Goal: Task Accomplishment & Management: Complete application form

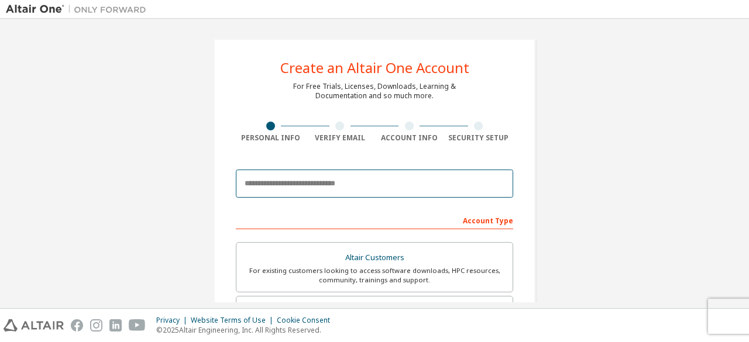
click at [351, 184] on input "email" at bounding box center [374, 184] width 277 height 28
type input "**********"
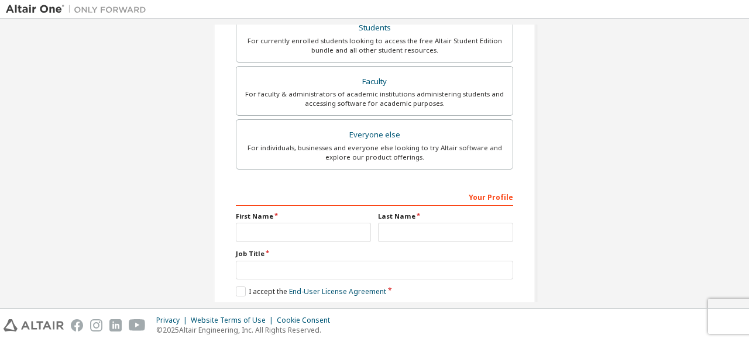
scroll to position [288, 0]
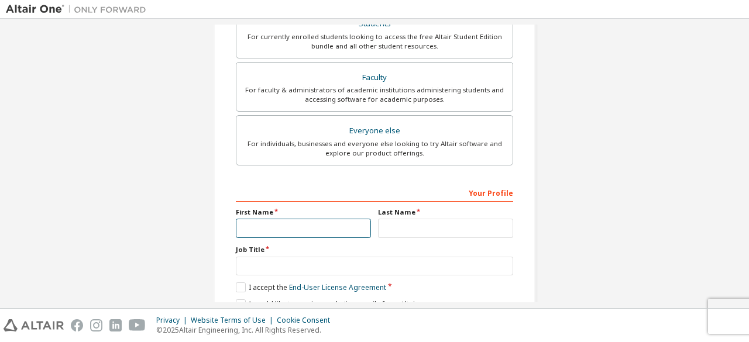
click at [290, 229] on input "text" at bounding box center [303, 228] width 135 height 19
type input "**********"
click at [417, 215] on div "Last Name" at bounding box center [446, 223] width 142 height 30
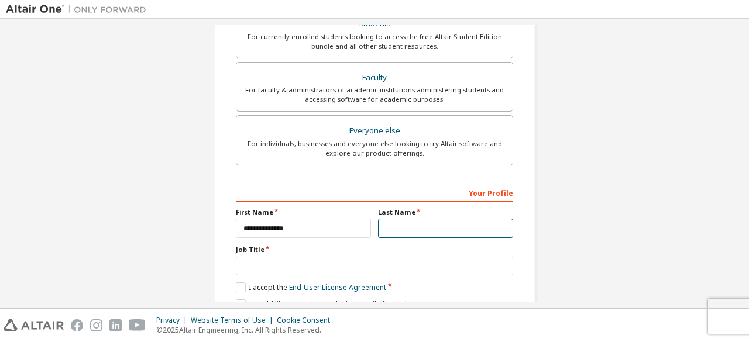
click at [417, 220] on input "text" at bounding box center [445, 228] width 135 height 19
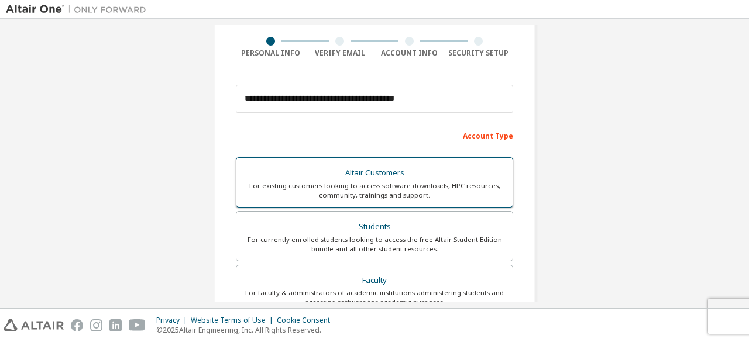
scroll to position [85, 0]
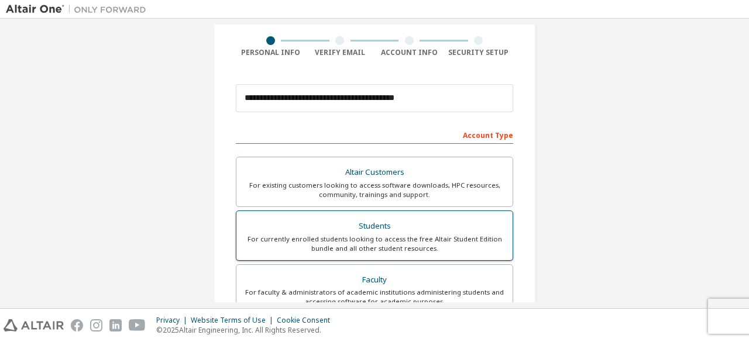
type input "***"
click at [398, 238] on div "For currently enrolled students looking to access the free Altair Student Editi…" at bounding box center [375, 244] width 262 height 19
click at [410, 230] on div "Students" at bounding box center [375, 226] width 262 height 16
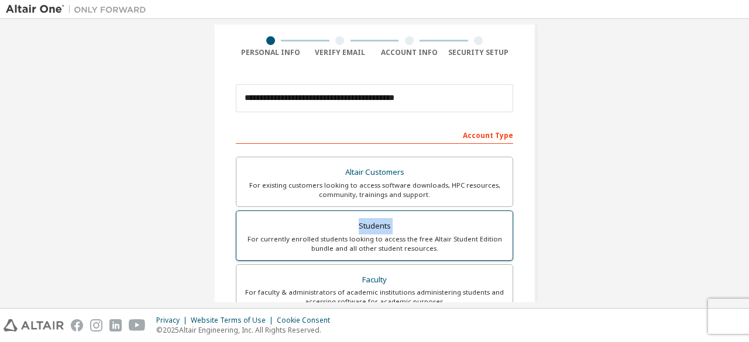
click at [410, 230] on div "Students" at bounding box center [375, 226] width 262 height 16
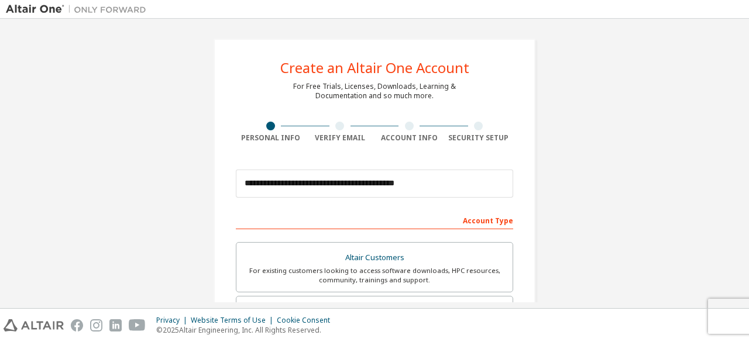
click at [469, 223] on div "Account Type" at bounding box center [374, 220] width 277 height 19
click at [345, 229] on div "Account Type" at bounding box center [374, 220] width 277 height 19
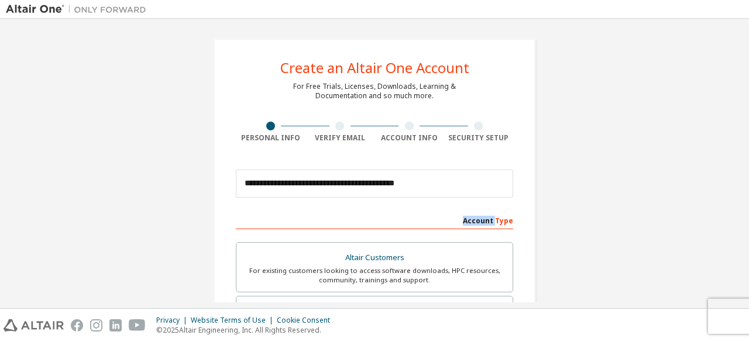
click at [337, 212] on div "Account Type" at bounding box center [374, 220] width 277 height 19
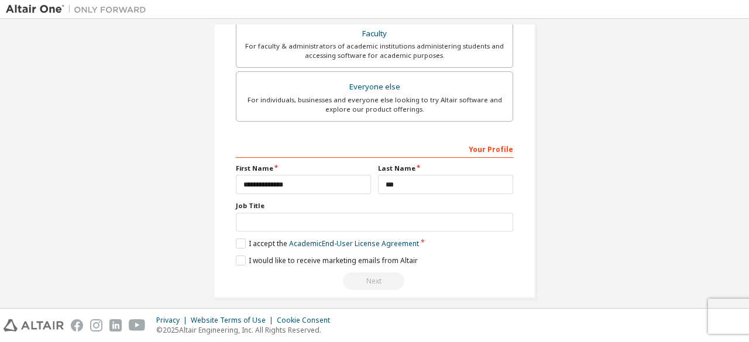
scroll to position [334, 0]
click at [479, 145] on div "Your Profile" at bounding box center [374, 147] width 277 height 19
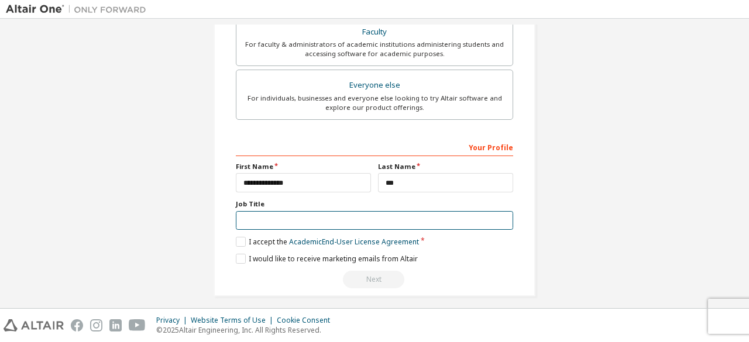
click at [297, 220] on input "text" at bounding box center [374, 220] width 277 height 19
type input "*******"
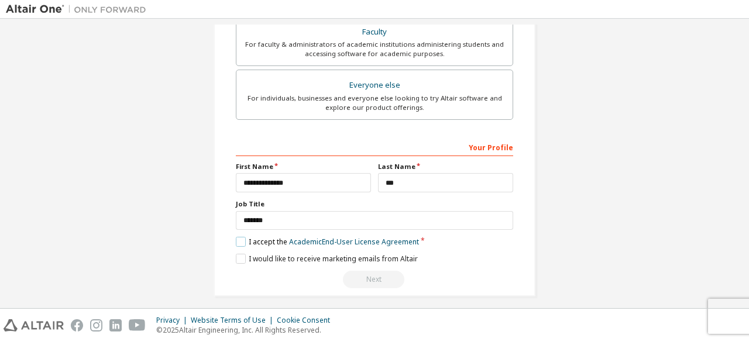
click at [237, 237] on label "I accept the Academic End-User License Agreement" at bounding box center [327, 242] width 183 height 10
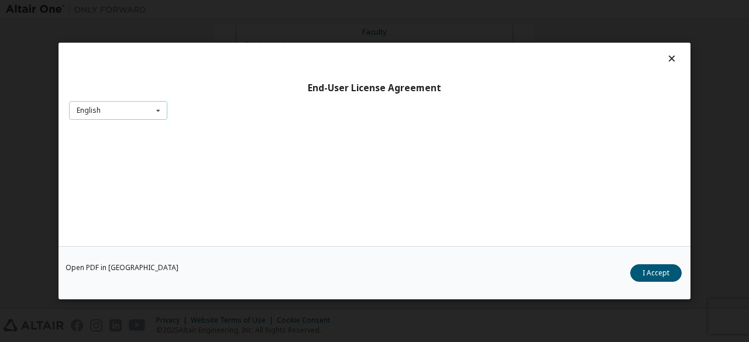
click at [157, 112] on icon at bounding box center [158, 111] width 15 height 18
click at [128, 132] on div "English" at bounding box center [118, 128] width 97 height 19
click at [655, 267] on button "I Accept" at bounding box center [656, 274] width 52 height 18
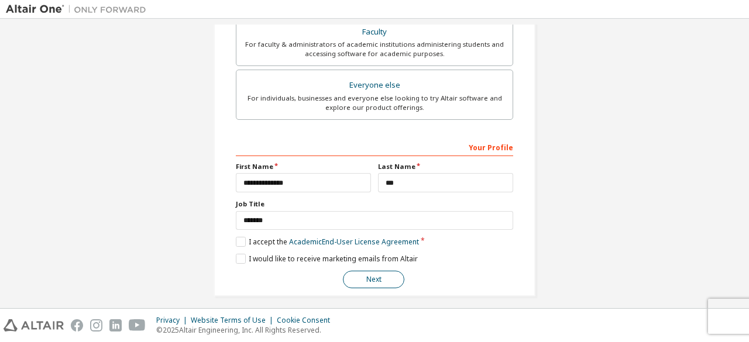
click at [369, 282] on button "Next" at bounding box center [373, 280] width 61 height 18
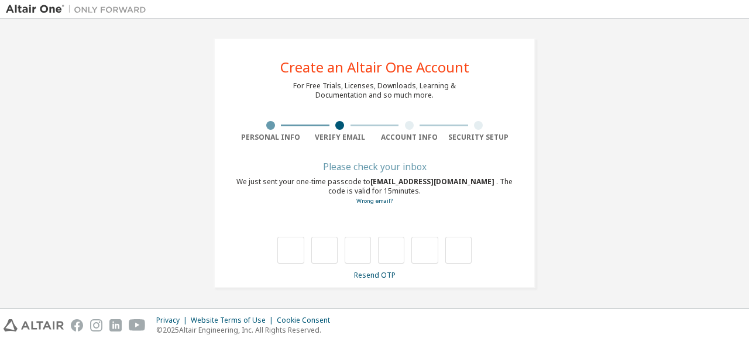
scroll to position [9, 0]
type input "*"
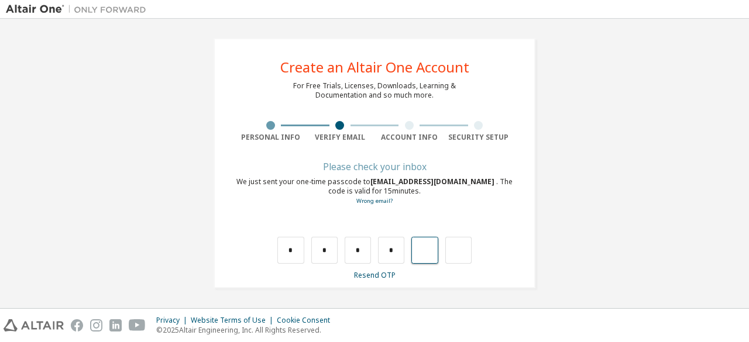
type input "*"
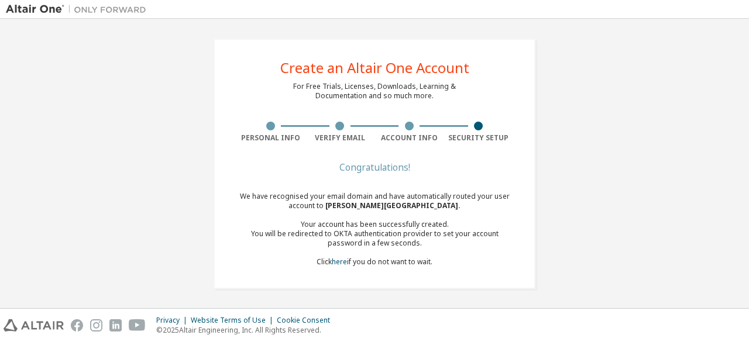
scroll to position [0, 0]
